Goal: Transaction & Acquisition: Obtain resource

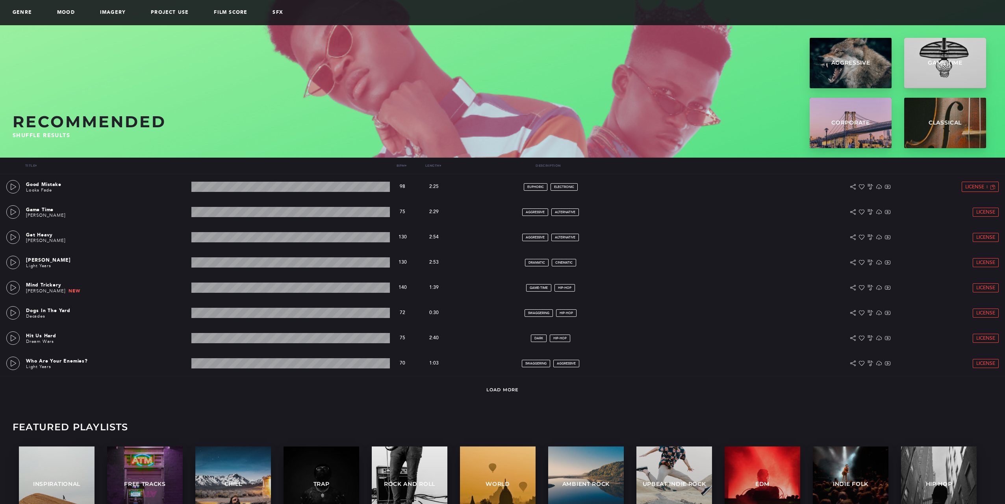
click at [795, 3] on div "Genre Mood Imagery Project Use Film Score SFX" at bounding box center [502, 12] width 1005 height 25
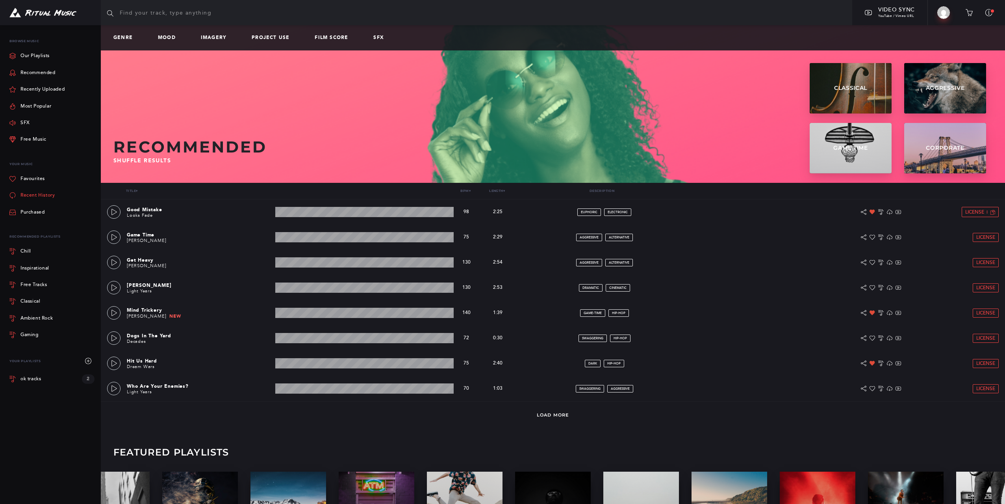
click at [38, 193] on link "Recent History" at bounding box center [31, 195] width 45 height 17
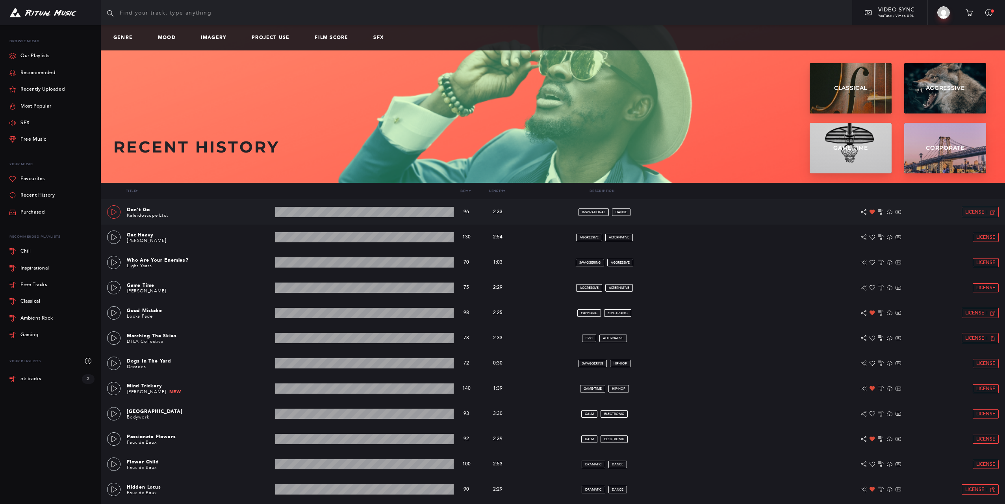
click at [113, 212] on icon at bounding box center [114, 212] width 6 height 6
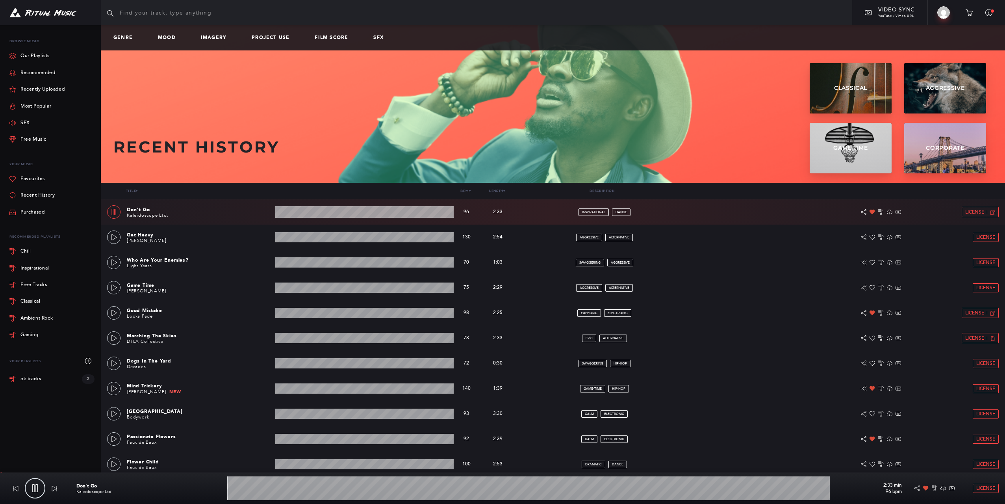
click at [113, 212] on icon at bounding box center [114, 212] width 6 height 6
type input "0.32"
click at [979, 212] on span "License" at bounding box center [975, 212] width 19 height 5
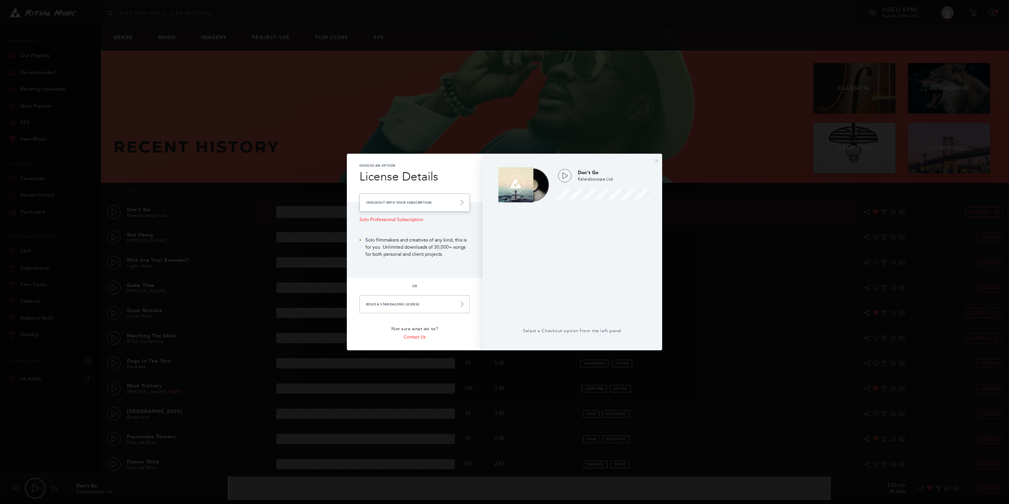
click at [440, 205] on link "Checkout with your Subscription" at bounding box center [414, 202] width 110 height 18
